Goal: Task Accomplishment & Management: Manage account settings

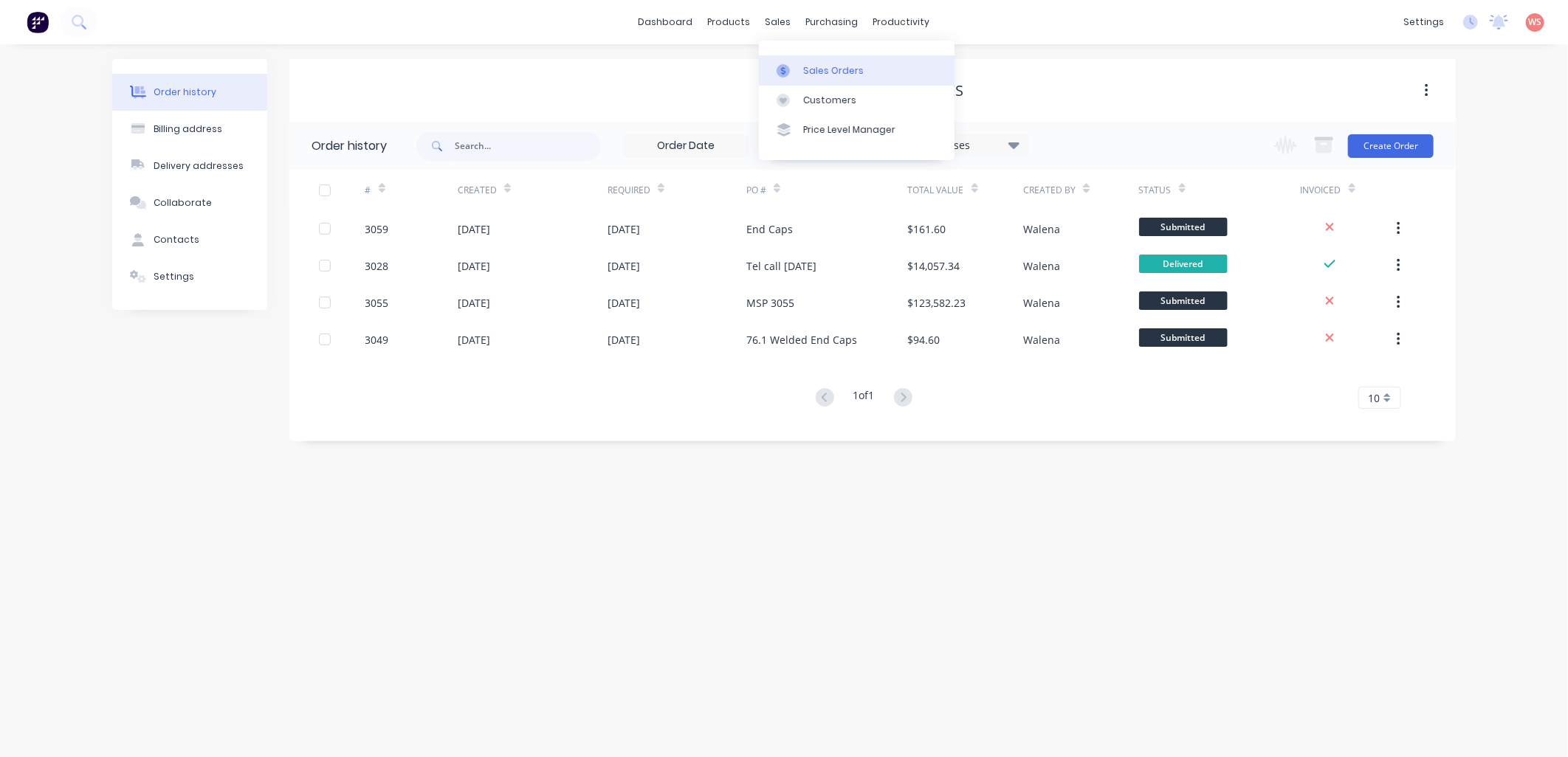
click at [836, 74] on div "Sales Orders" at bounding box center [833, 70] width 60 height 13
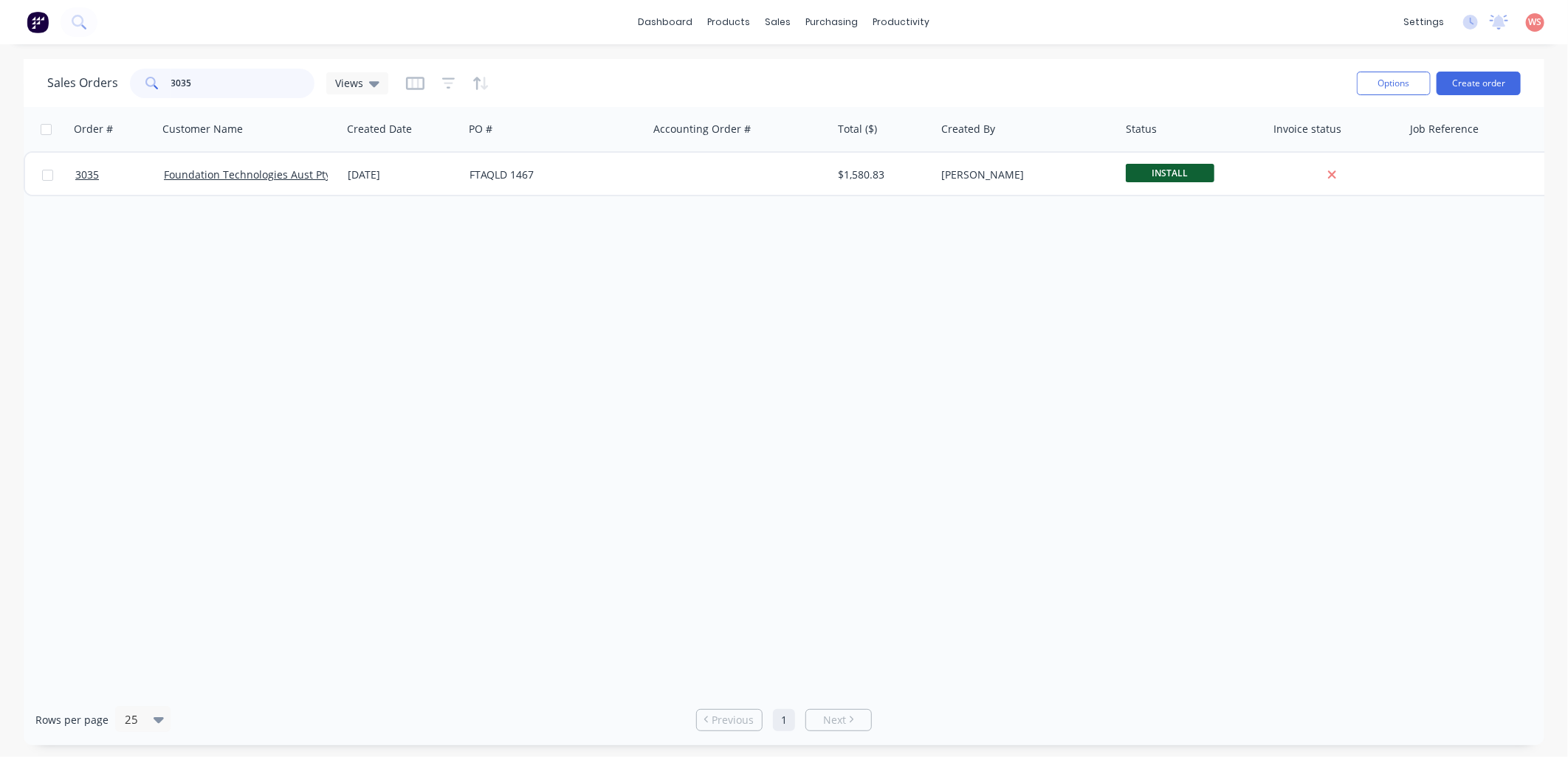
drag, startPoint x: 208, startPoint y: 81, endPoint x: 92, endPoint y: 66, distance: 117.0
click at [101, 81] on div "Sales Orders 3035 Views" at bounding box center [218, 83] width 341 height 30
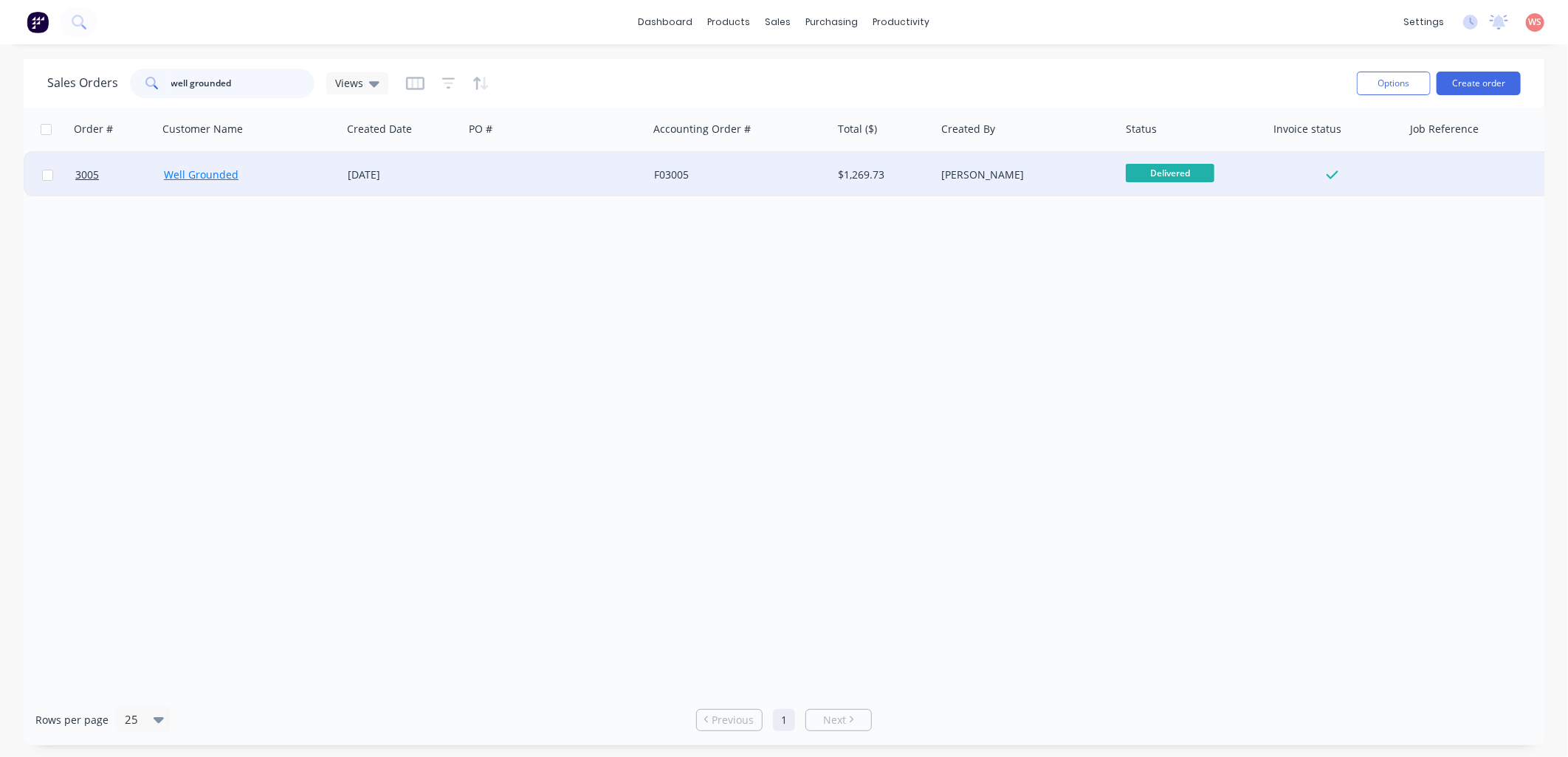
type input "well grounded"
click at [164, 171] on link "Well Grounded" at bounding box center [200, 174] width 75 height 14
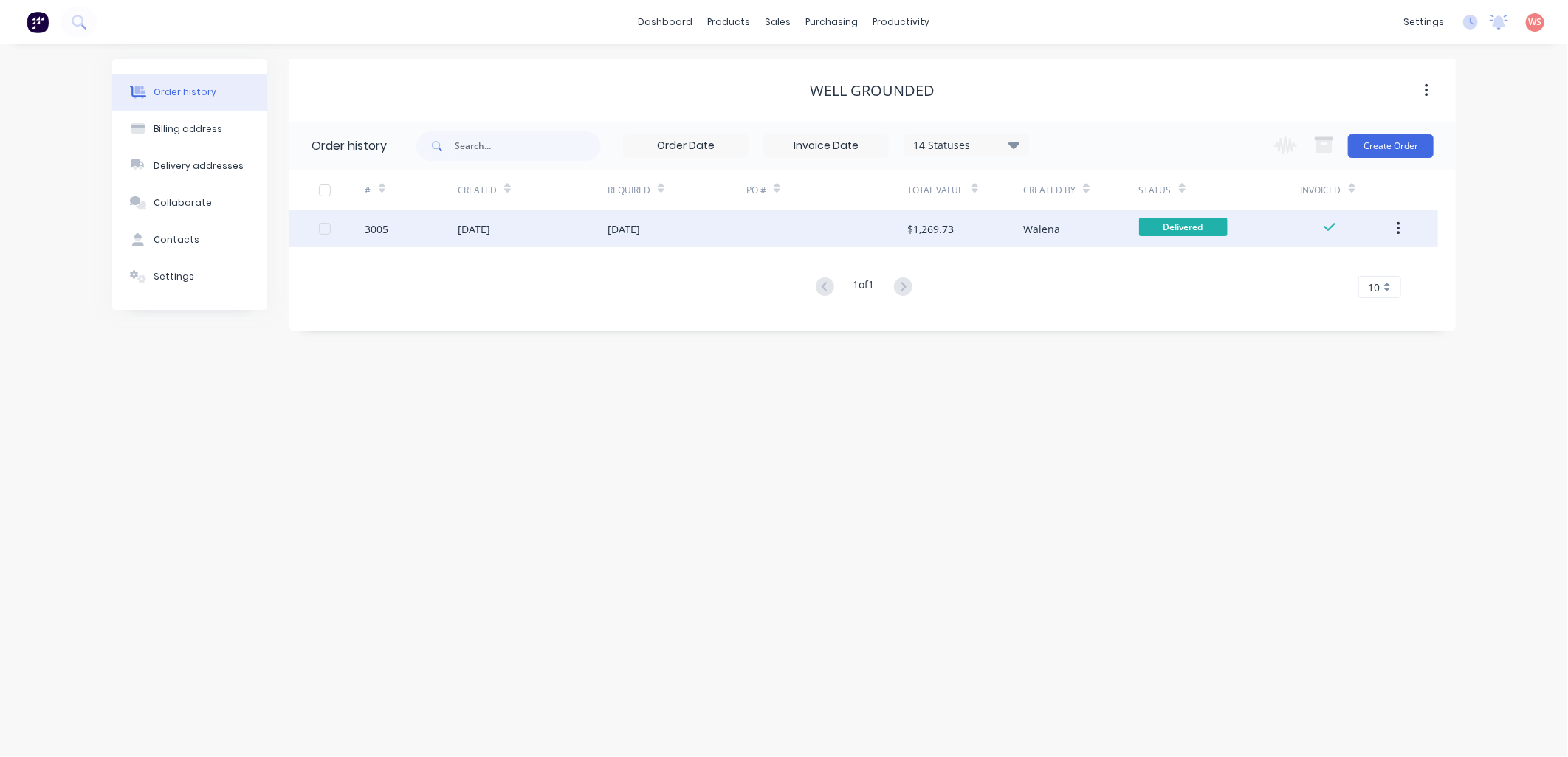
click at [512, 215] on div "[DATE]" at bounding box center [532, 228] width 150 height 37
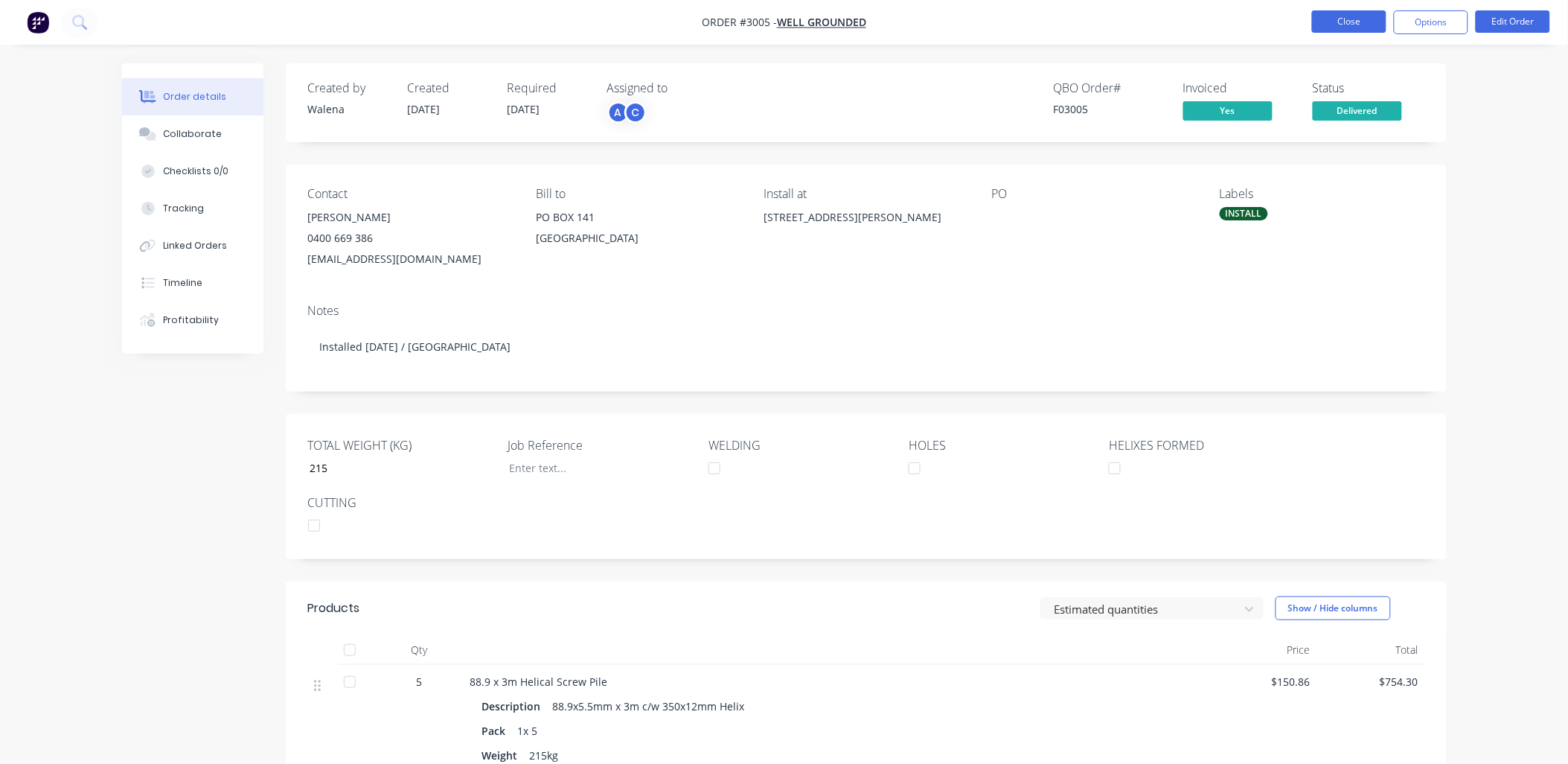
click at [1331, 24] on button "Close" at bounding box center [1349, 22] width 74 height 23
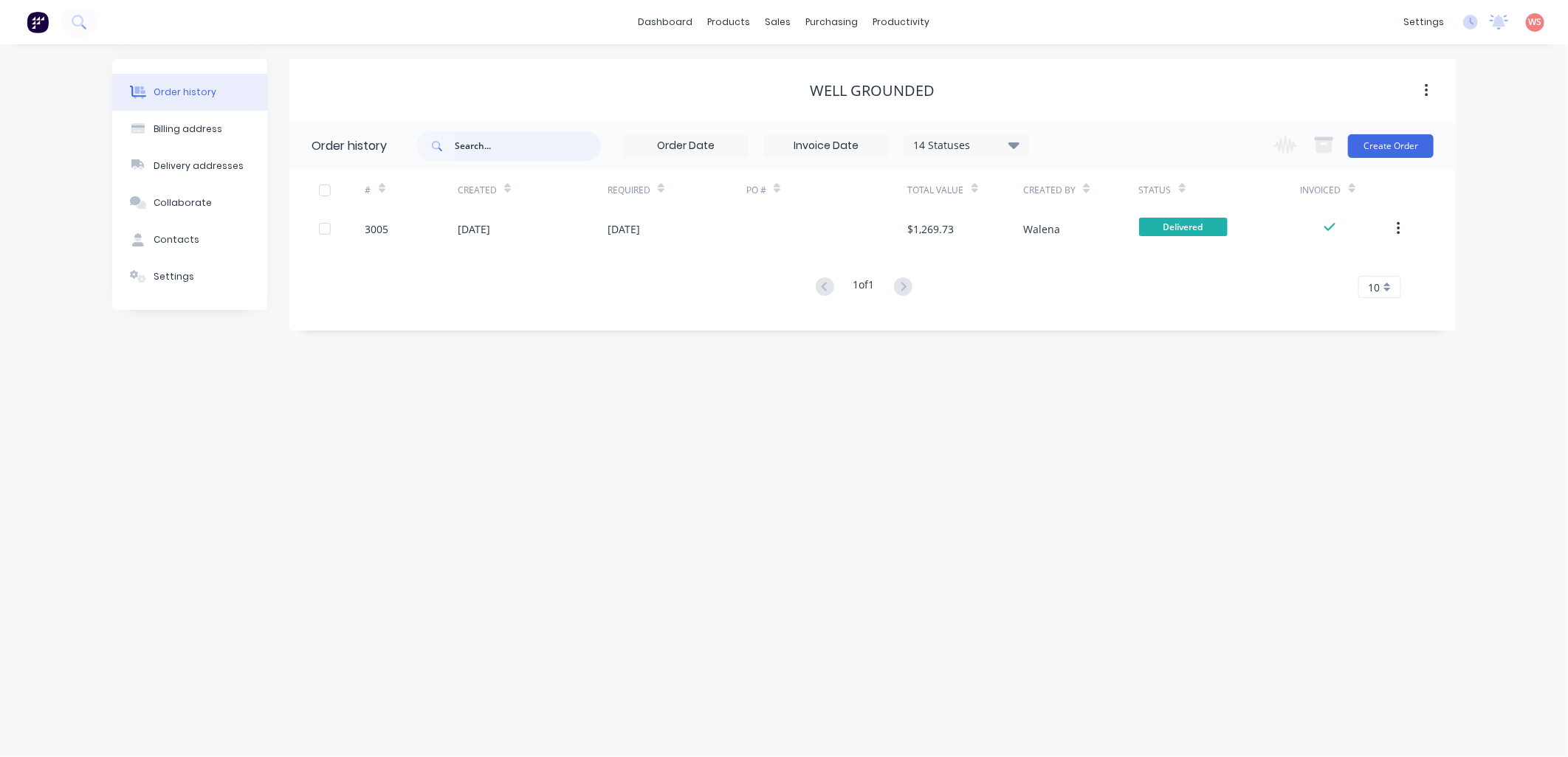
click at [483, 146] on input "text" at bounding box center [527, 145] width 146 height 30
type input "NQ"
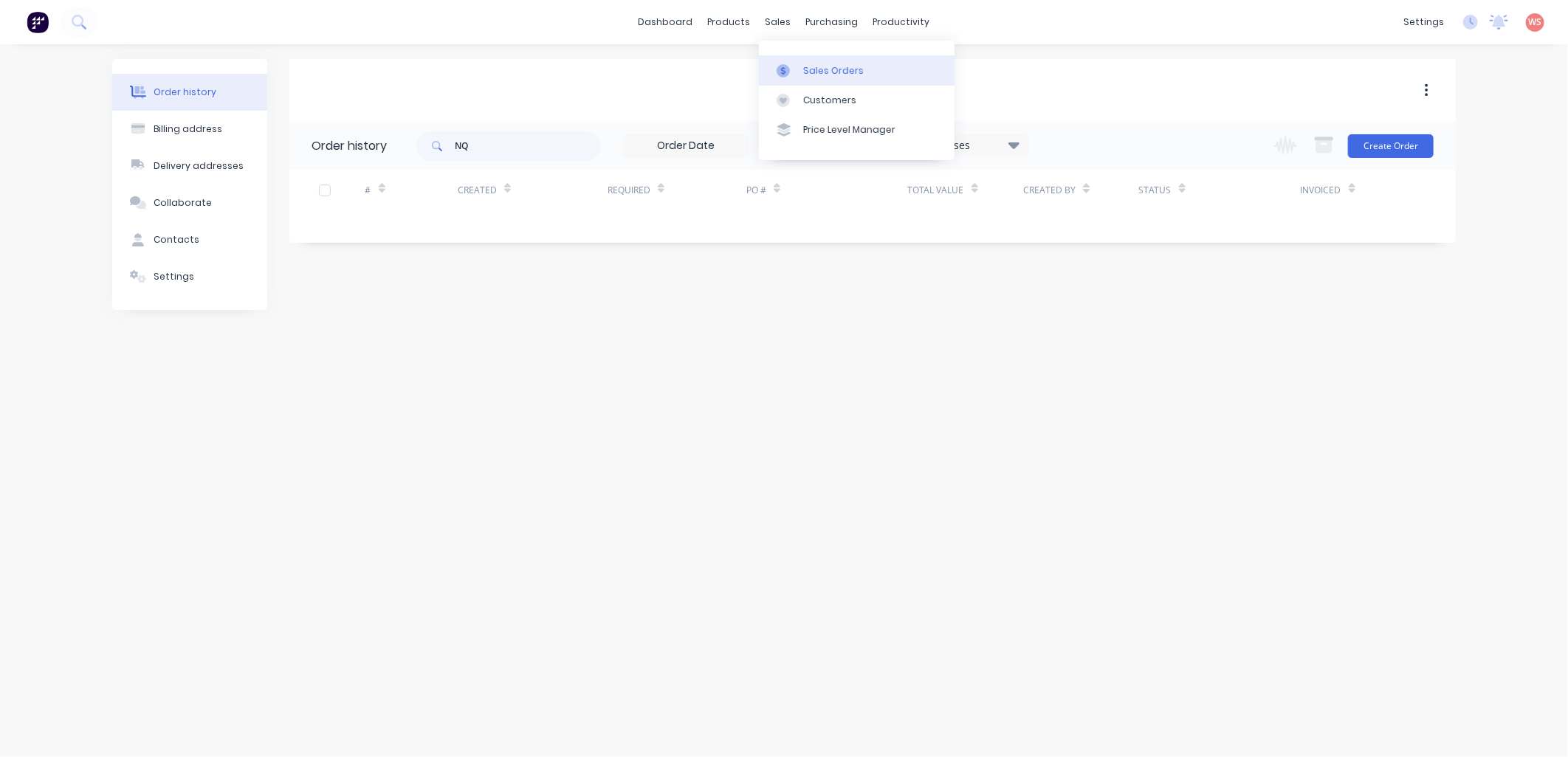
click at [815, 65] on div "Sales Orders" at bounding box center [833, 70] width 60 height 13
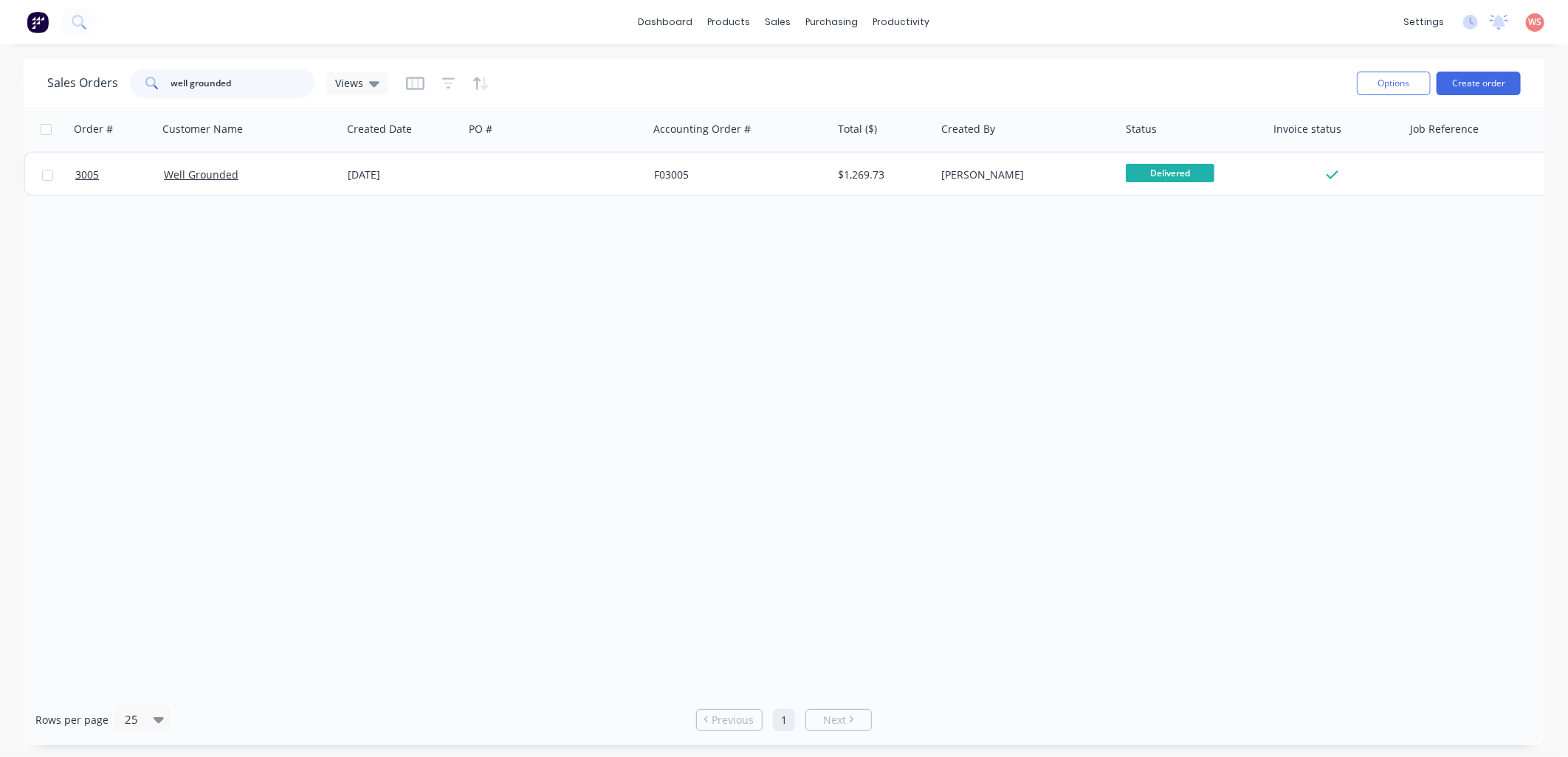
drag, startPoint x: 244, startPoint y: 84, endPoint x: 122, endPoint y: 65, distance: 123.5
click at [122, 65] on div "Sales Orders well grounded Views" at bounding box center [696, 83] width 1298 height 36
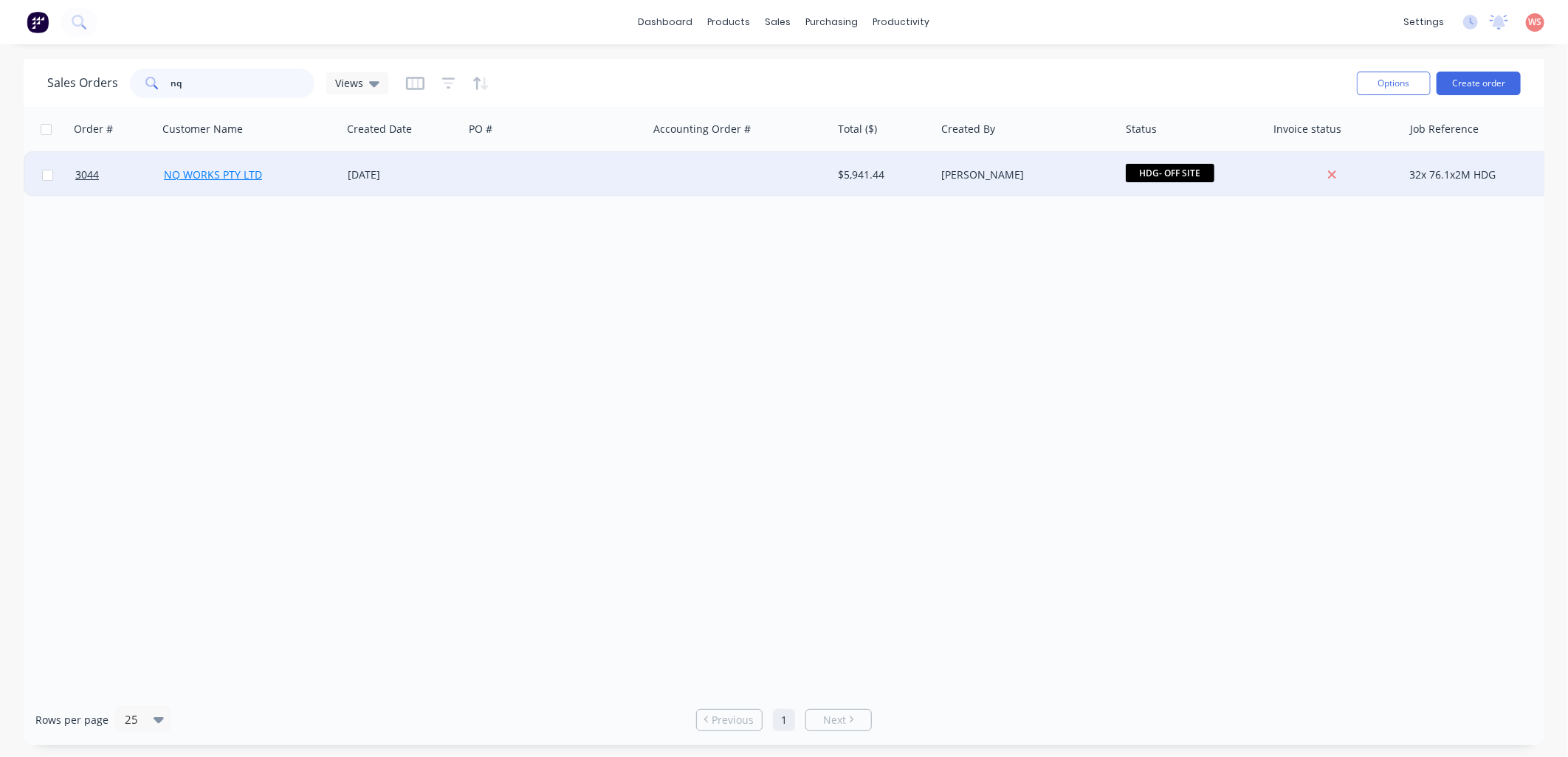
type input "nq"
click at [248, 170] on link "NQ WORKS PTY LTD" at bounding box center [212, 174] width 98 height 14
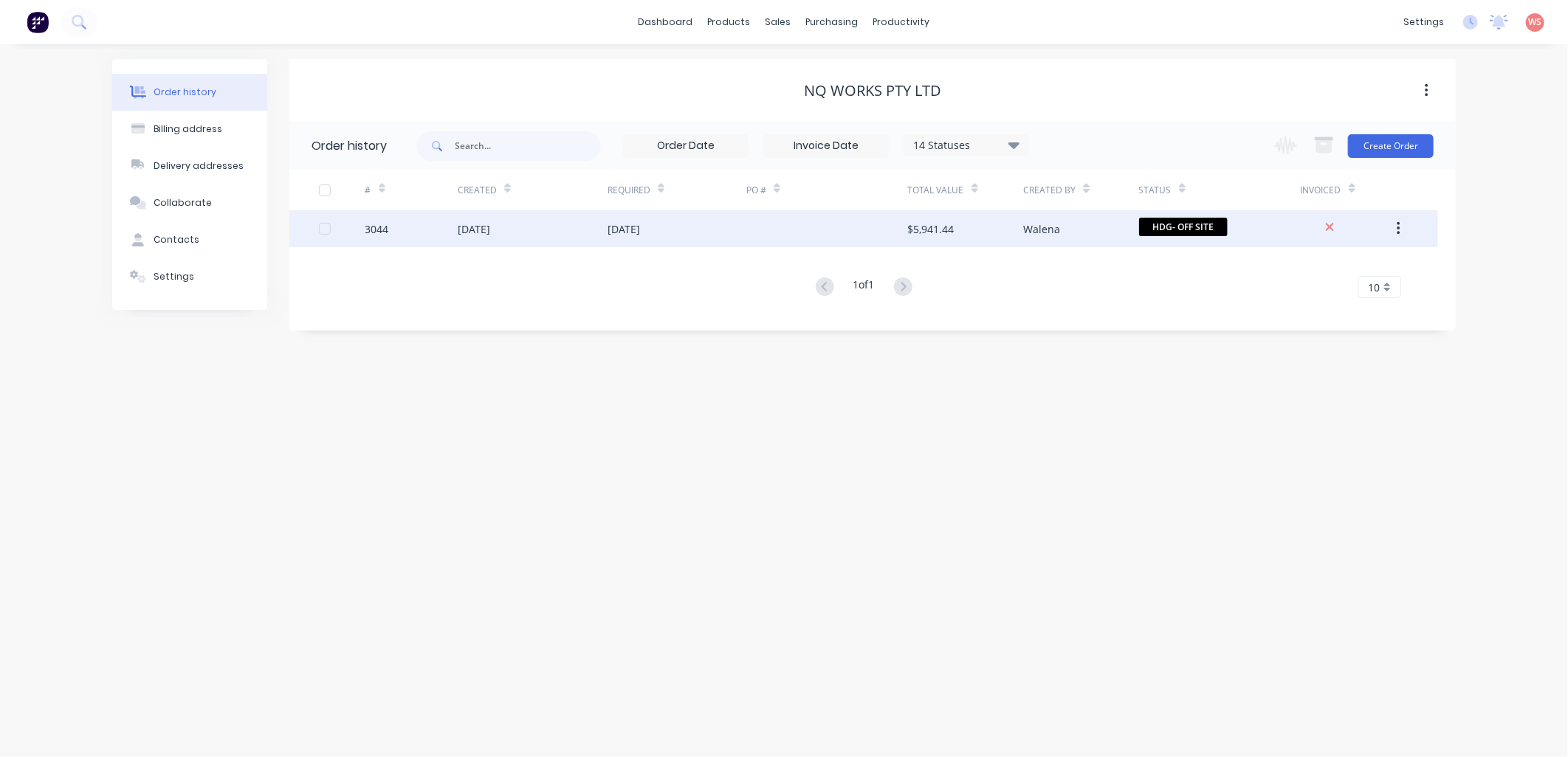
click at [514, 240] on div "[DATE]" at bounding box center [532, 228] width 150 height 37
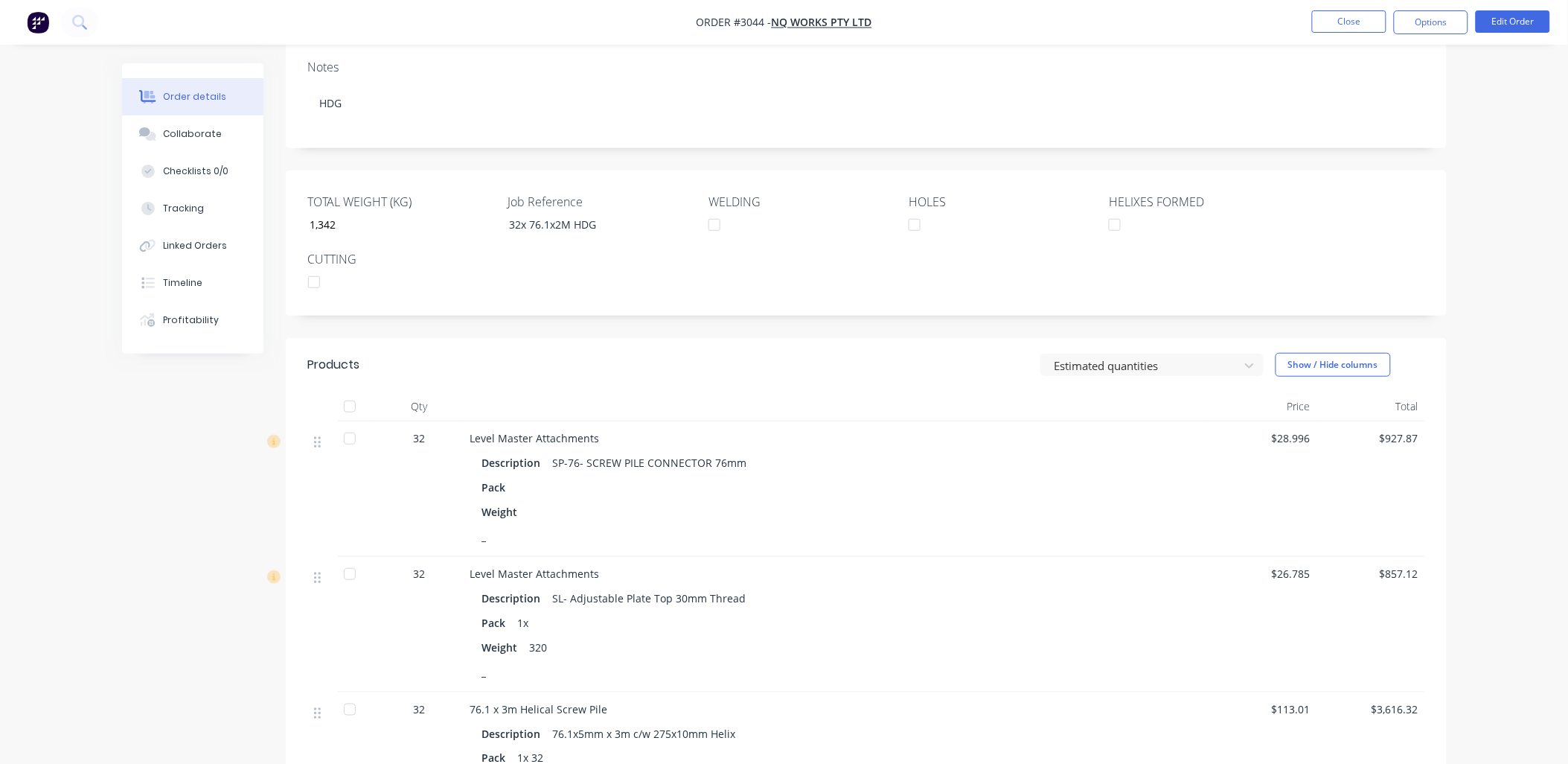
scroll to position [540, 0]
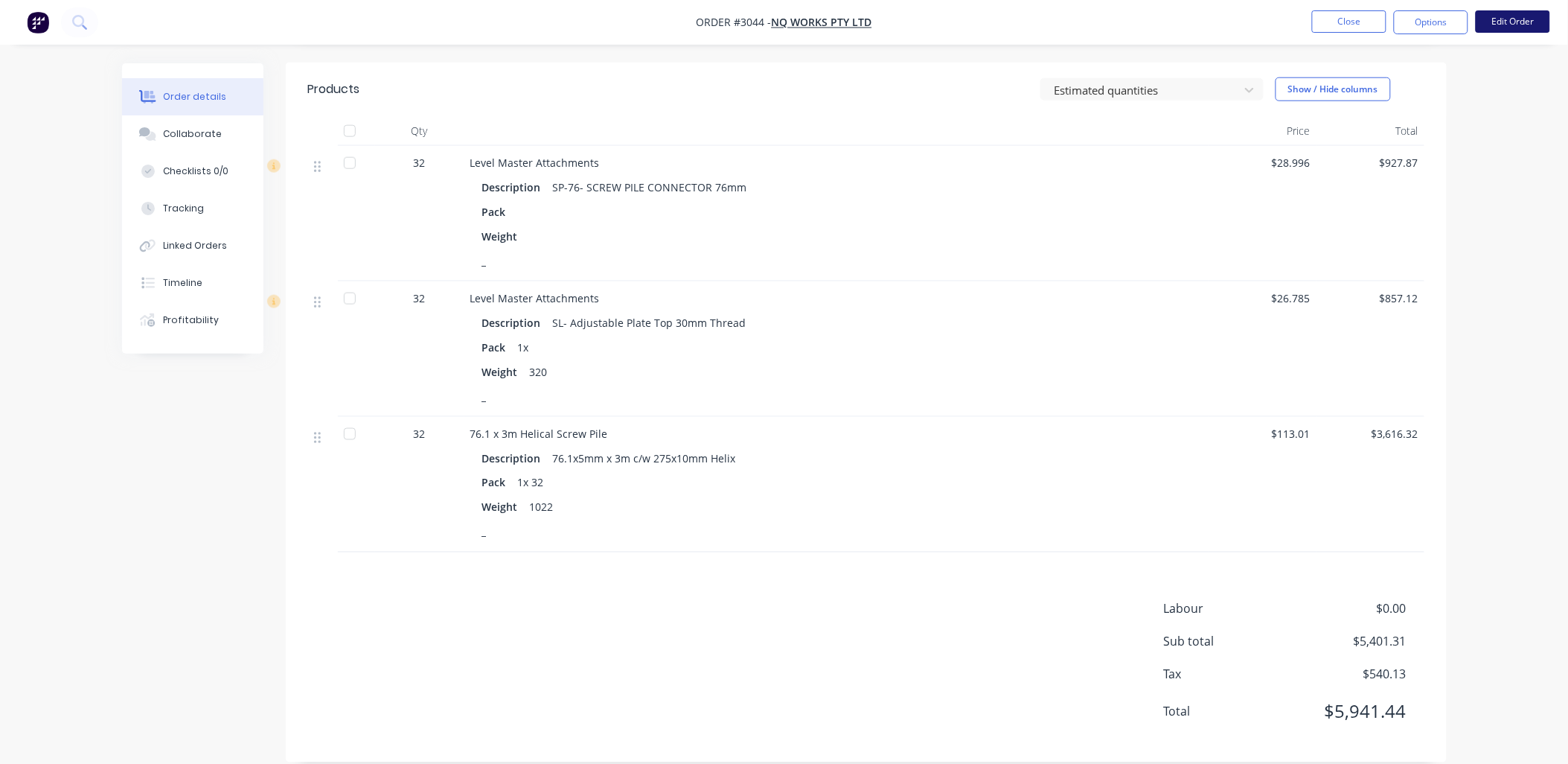
click at [1497, 16] on button "Edit Order" at bounding box center [1513, 22] width 74 height 23
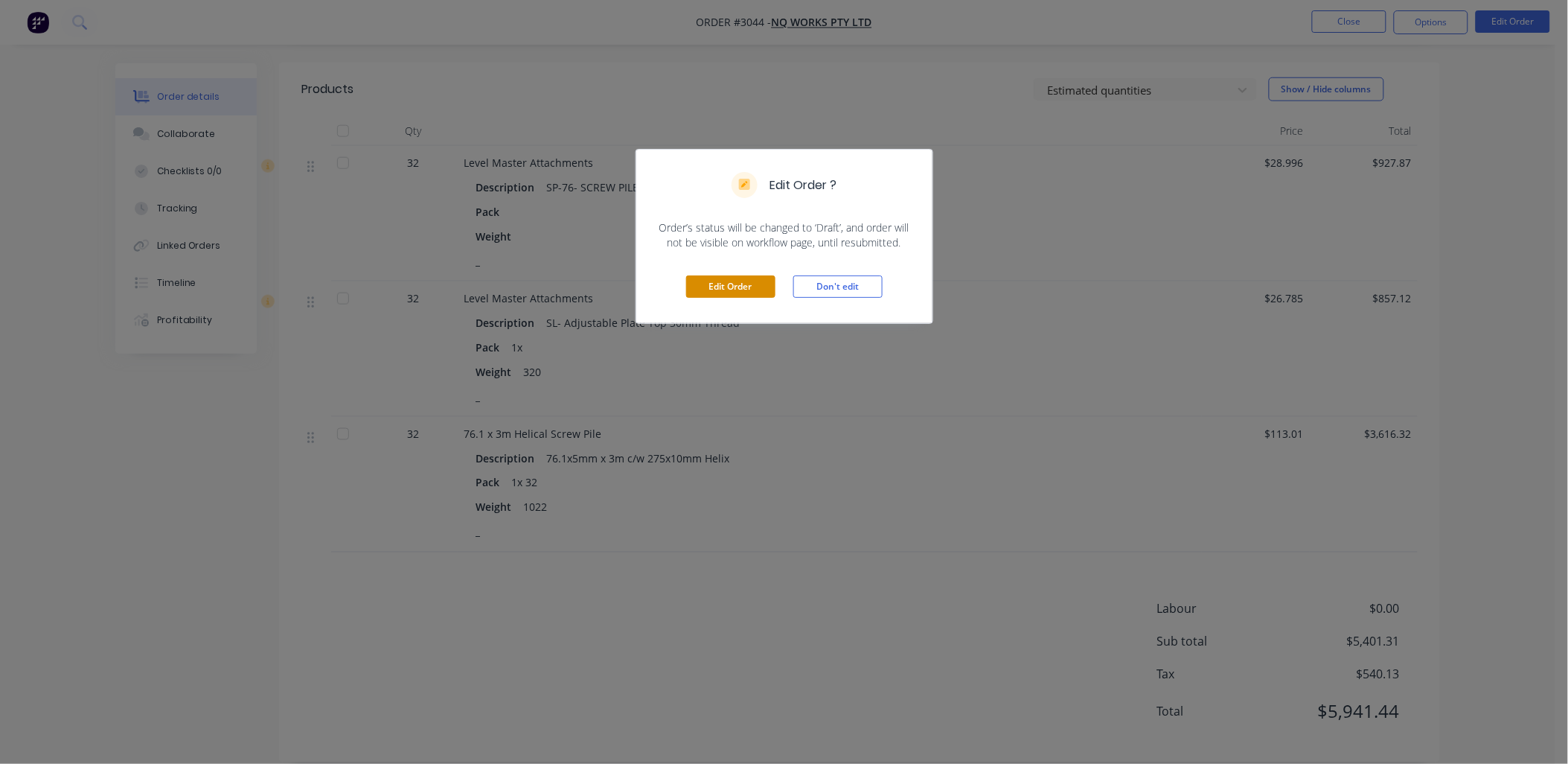
click at [734, 291] on button "Edit Order" at bounding box center [730, 286] width 90 height 23
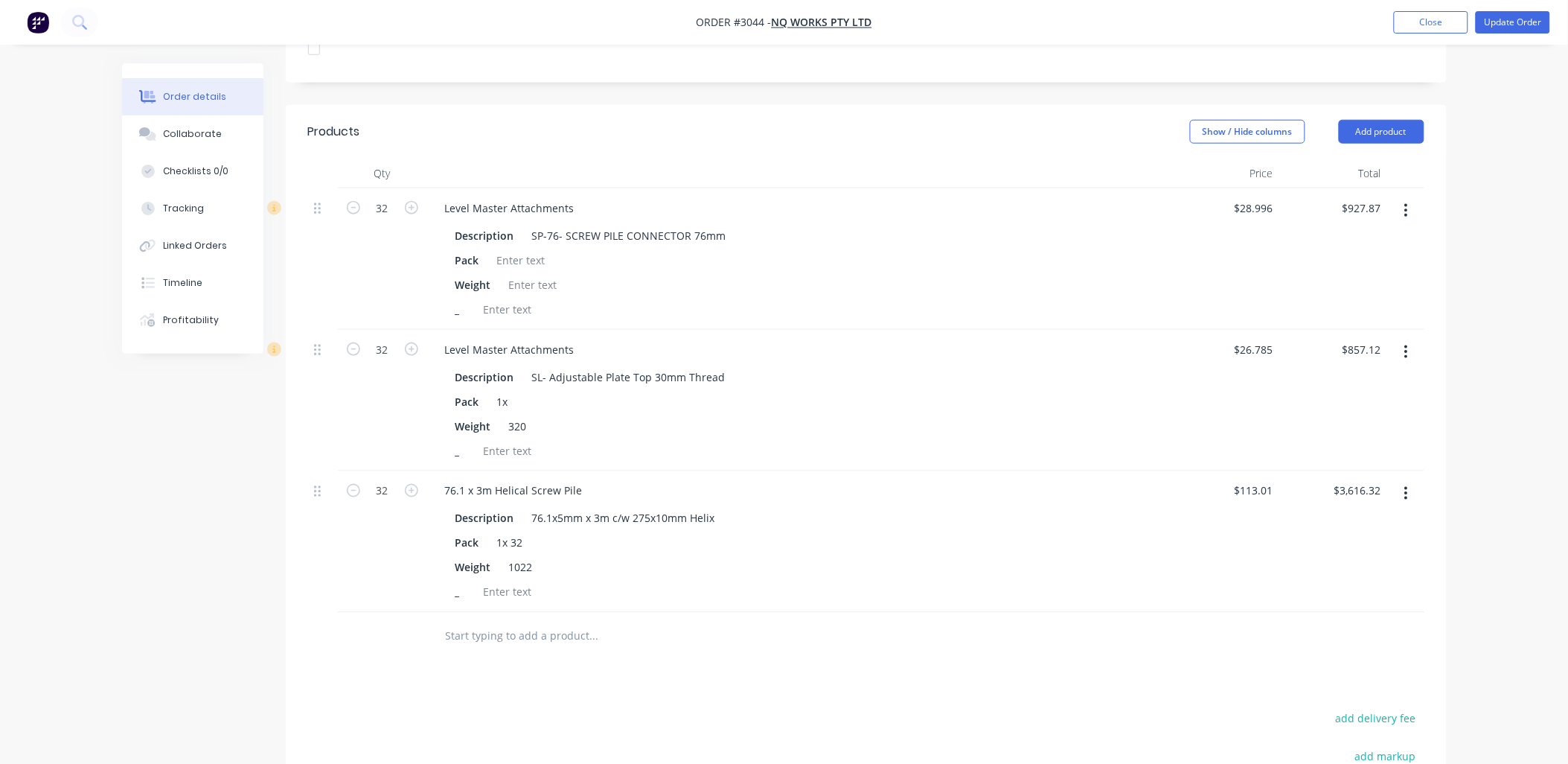
scroll to position [552, 0]
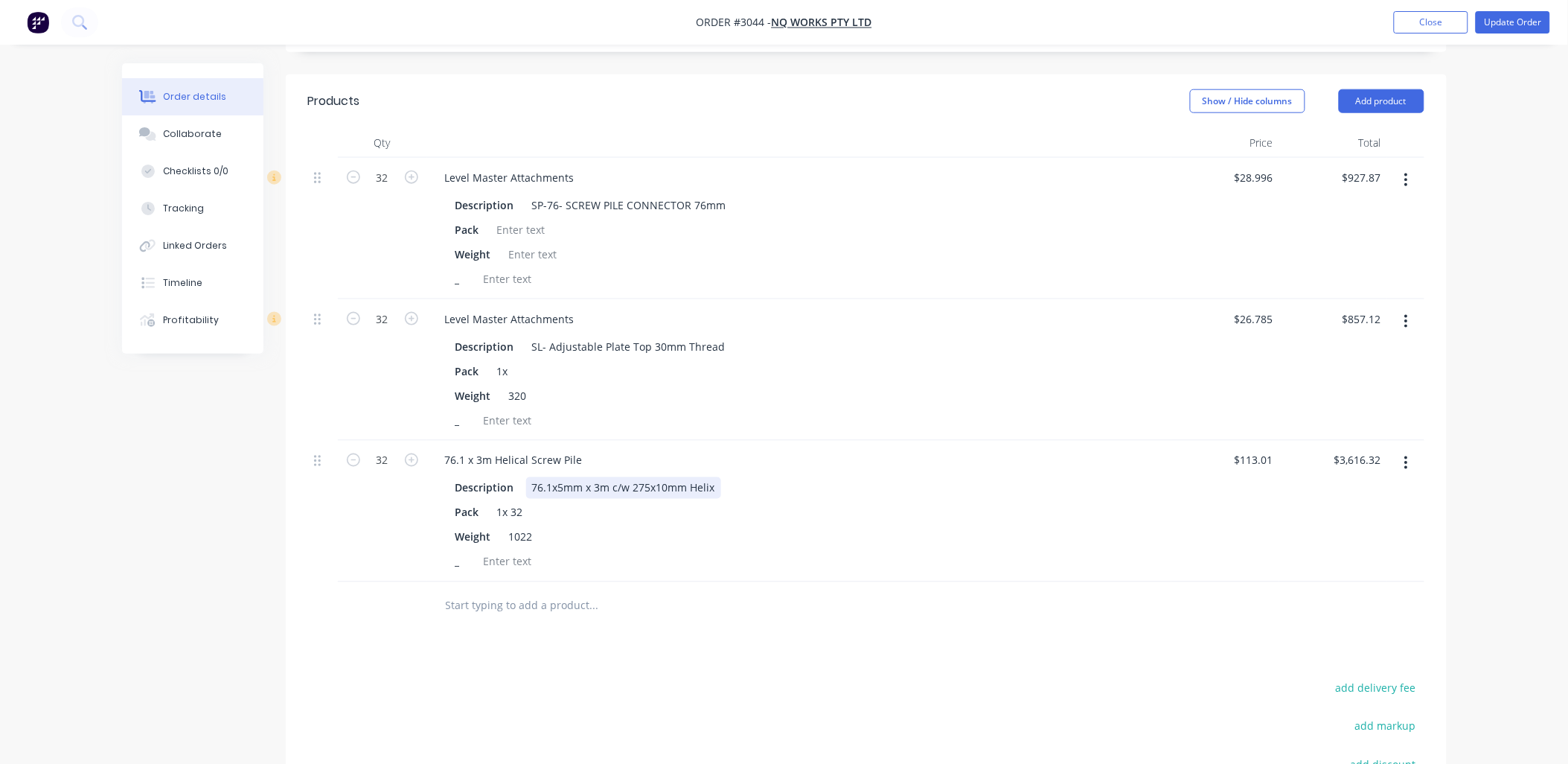
click at [716, 478] on div "76.1x5mm x 3m c/w 275x10mm Helix" at bounding box center [623, 488] width 195 height 22
click at [813, 634] on div "Products Show / Hide columns Add product Qty Price Total 32 Level Master Attach…" at bounding box center [866, 515] width 1161 height 881
type input "113.01"
click at [1248, 450] on input "113.01" at bounding box center [1255, 460] width 46 height 22
click at [1246, 450] on input "113.01" at bounding box center [1255, 460] width 46 height 22
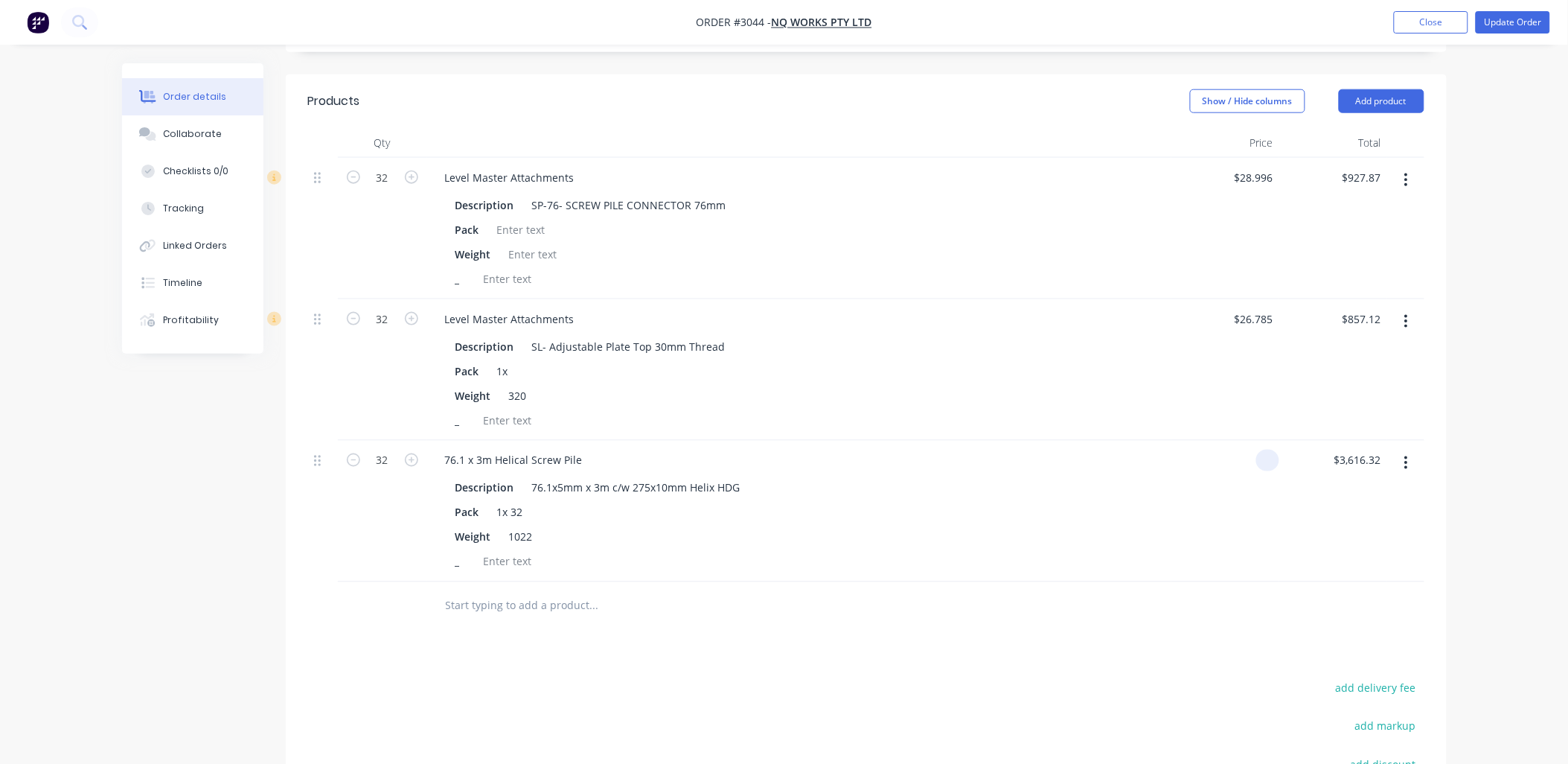
type input "$0.00"
